Goal: Navigation & Orientation: Find specific page/section

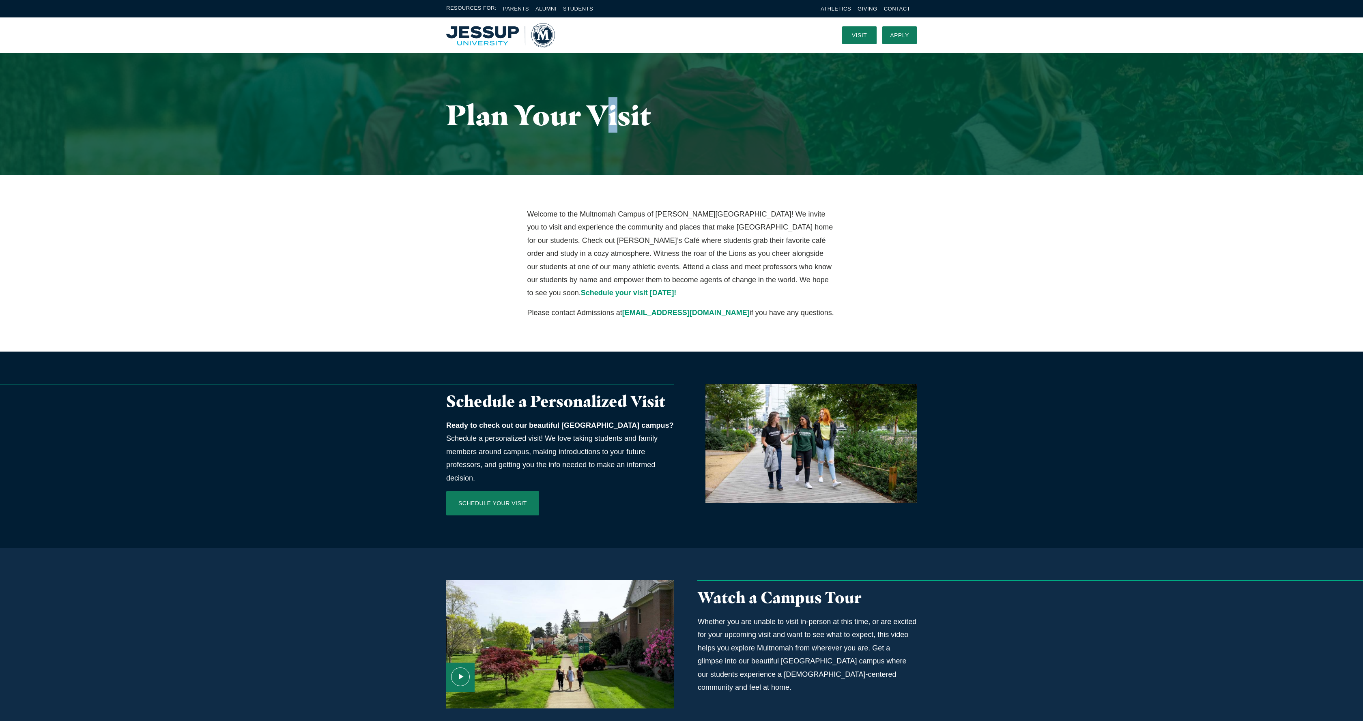
drag, startPoint x: 621, startPoint y: 119, endPoint x: 611, endPoint y: 119, distance: 10.1
click at [611, 119] on h1 "Plan Your Visit" at bounding box center [681, 114] width 471 height 31
click at [586, 118] on h1 "Plan Your Visit" at bounding box center [681, 114] width 471 height 31
click at [467, 31] on img "Home" at bounding box center [500, 35] width 109 height 24
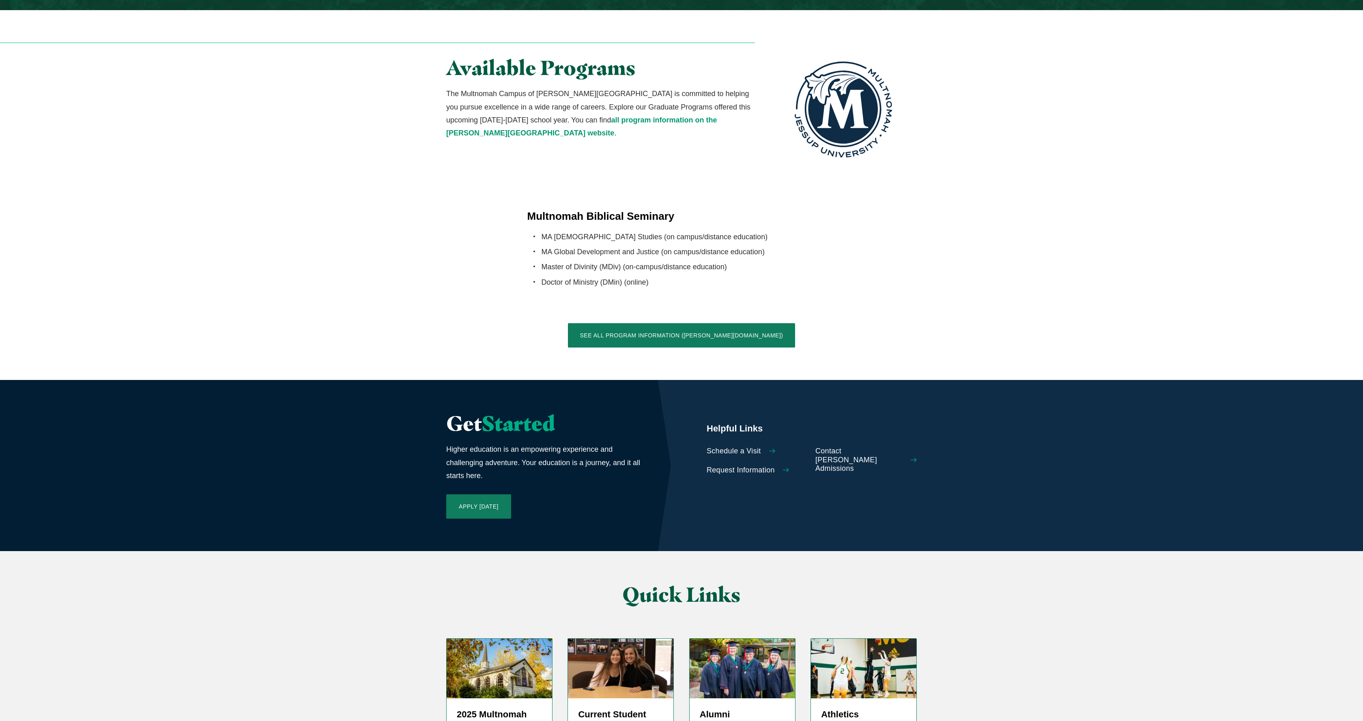
scroll to position [1578, 0]
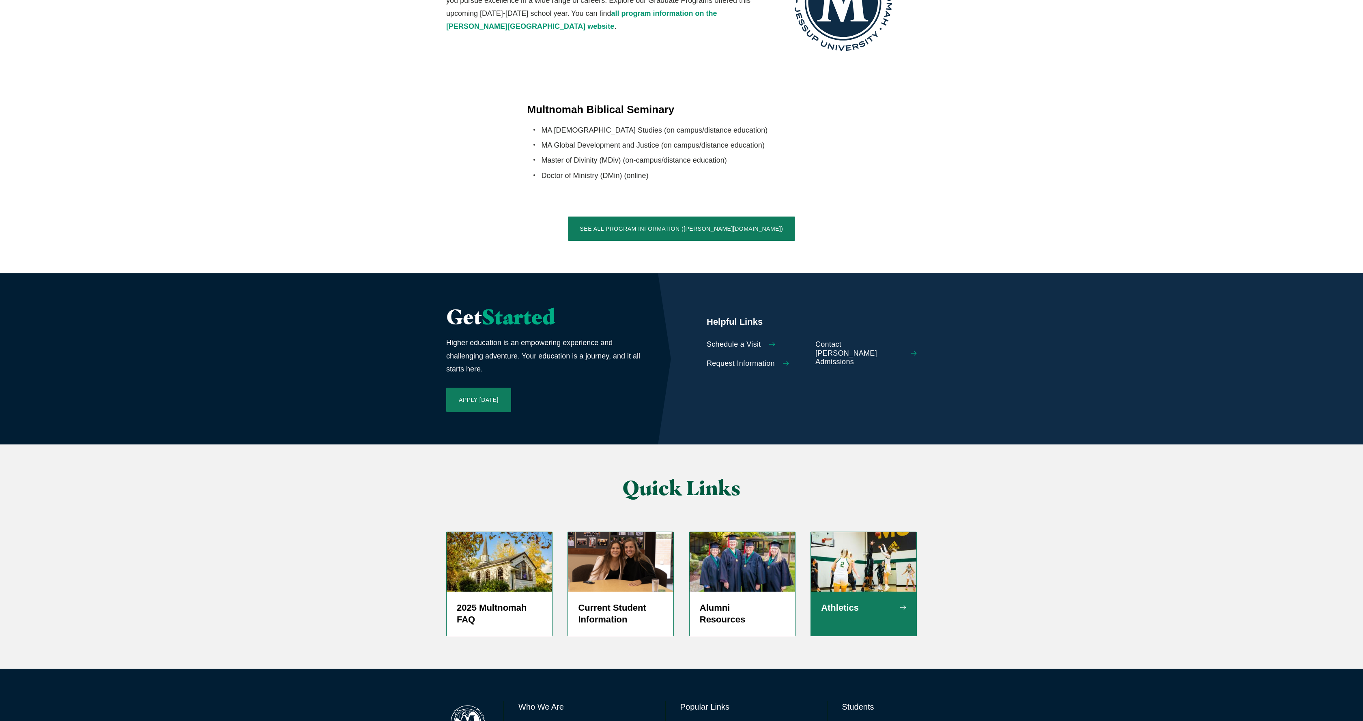
click at [849, 532] on img "Grid" at bounding box center [864, 561] width 106 height 59
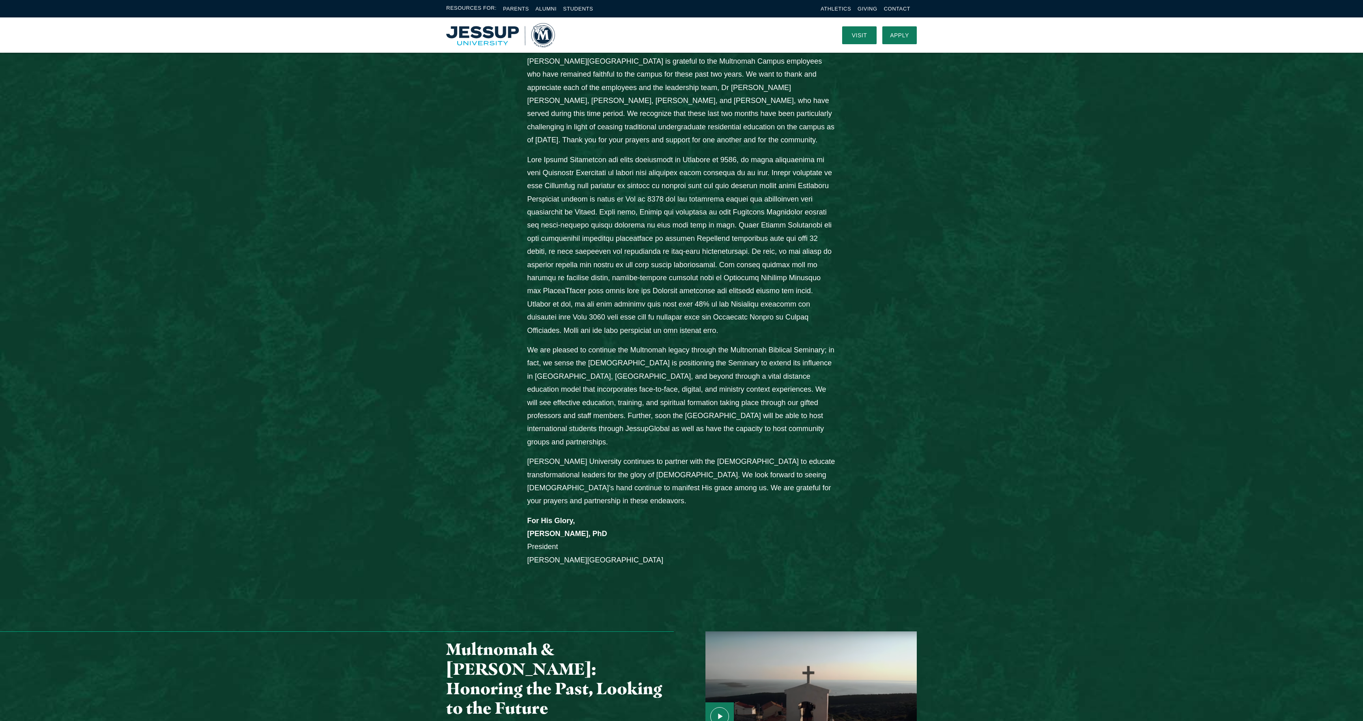
scroll to position [0, 0]
